Goal: Navigation & Orientation: Find specific page/section

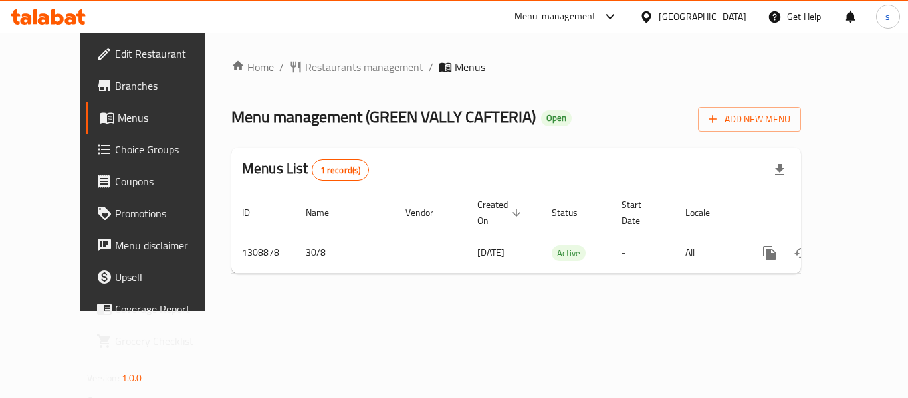
click at [259, 51] on div "Home / Restaurants management / Menus Menu management ( GREEN VALLY CAFTERIA ) …" at bounding box center [516, 172] width 623 height 279
click at [305, 59] on span "Restaurants management" at bounding box center [364, 67] width 118 height 16
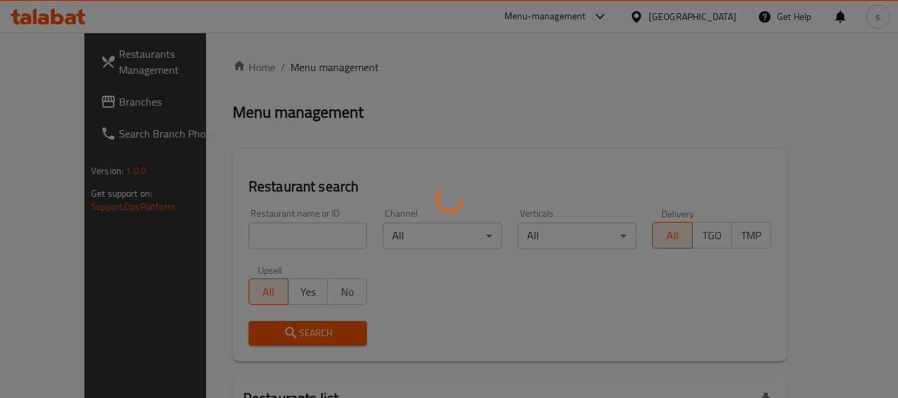
click at [53, 100] on div at bounding box center [449, 199] width 898 height 398
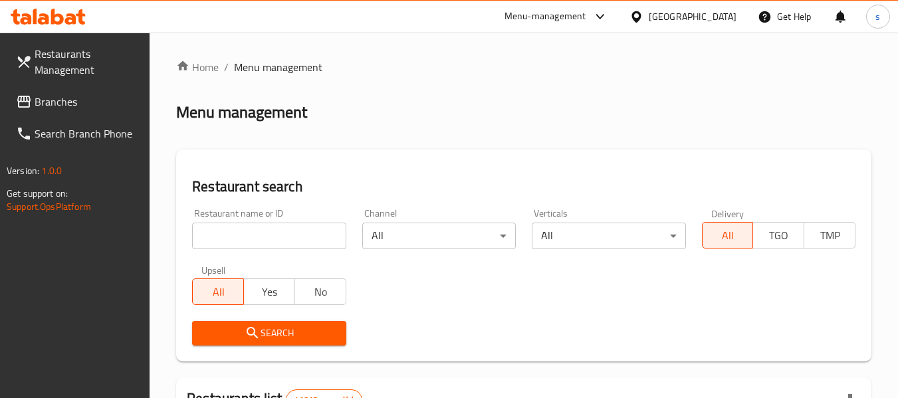
click at [53, 100] on span "Branches" at bounding box center [87, 102] width 105 height 16
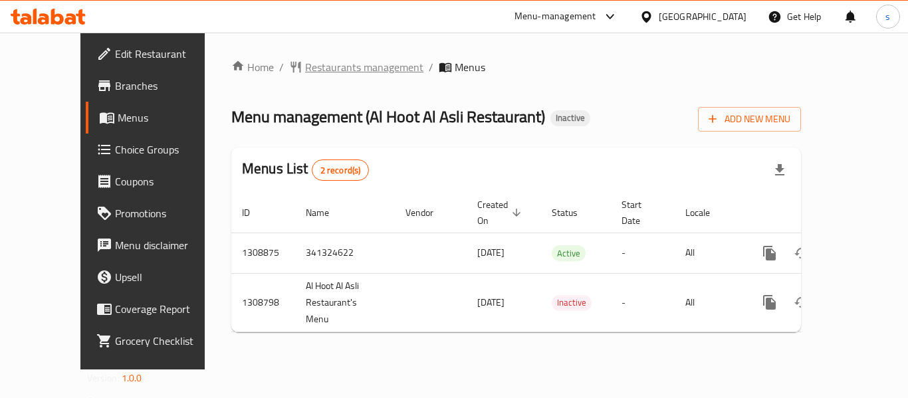
click at [324, 75] on span "Restaurants management" at bounding box center [364, 67] width 118 height 16
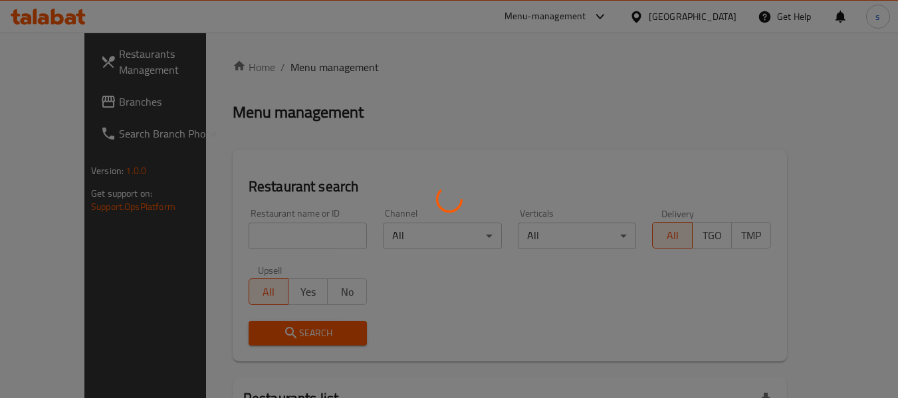
click at [51, 106] on div at bounding box center [449, 199] width 898 height 398
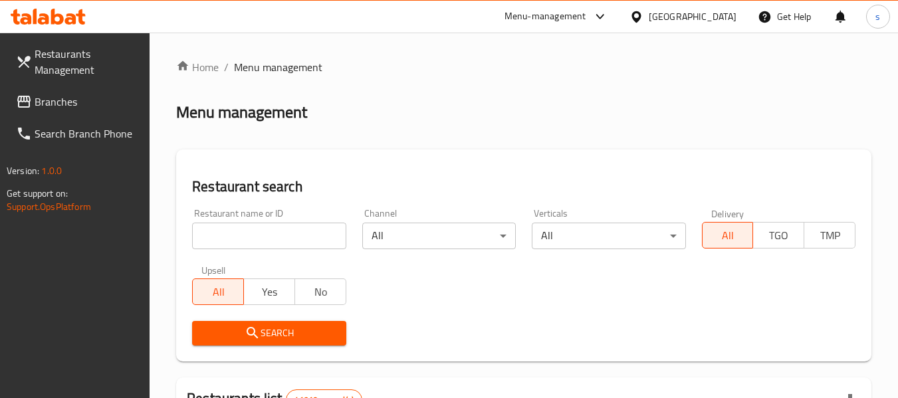
click at [51, 106] on span "Branches" at bounding box center [87, 102] width 105 height 16
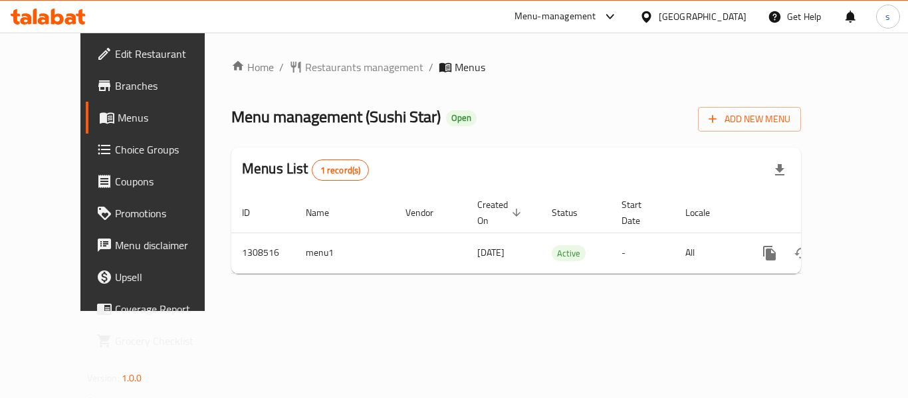
click at [302, 96] on div "Home / Restaurants management / Menus Menu management ( Sushi Star ) Open Add N…" at bounding box center [516, 171] width 570 height 225
click at [319, 68] on span "Restaurants management" at bounding box center [364, 67] width 118 height 16
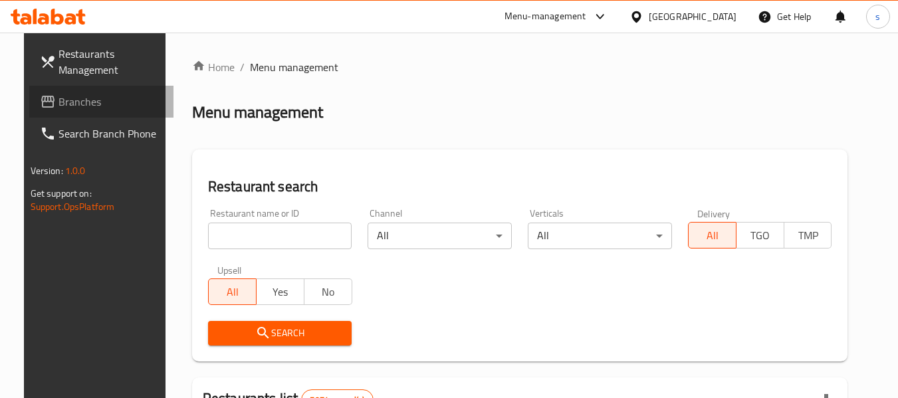
click at [68, 110] on span "Branches" at bounding box center [111, 102] width 105 height 16
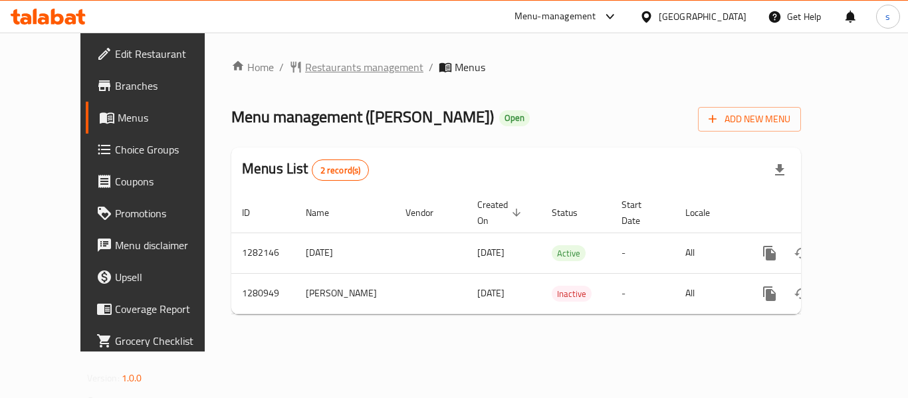
click at [305, 69] on span "Restaurants management" at bounding box center [364, 67] width 118 height 16
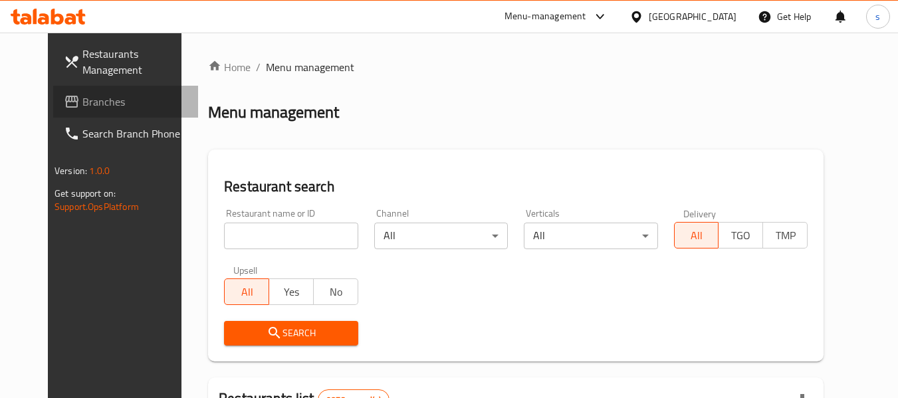
click at [82, 102] on span "Branches" at bounding box center [134, 102] width 105 height 16
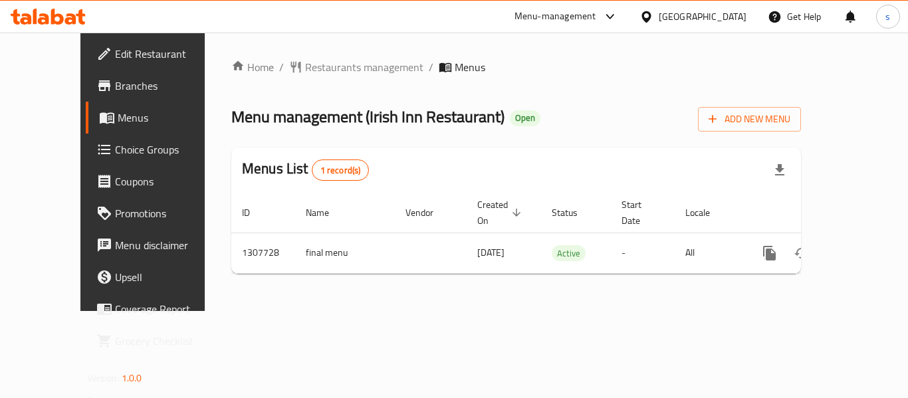
click at [344, 78] on div "Home / Restaurants management / Menus Menu management ( Irish Inn Restaurant ) …" at bounding box center [516, 171] width 570 height 225
click at [350, 66] on span "Restaurants management" at bounding box center [364, 67] width 118 height 16
